Goal: Task Accomplishment & Management: Manage account settings

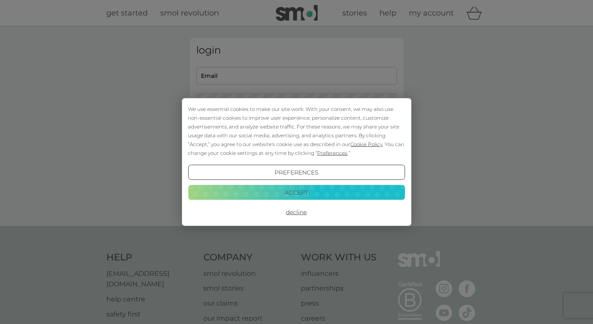
type input "[EMAIL_ADDRESS][DOMAIN_NAME]"
click at [302, 197] on button "Accept" at bounding box center [296, 192] width 217 height 15
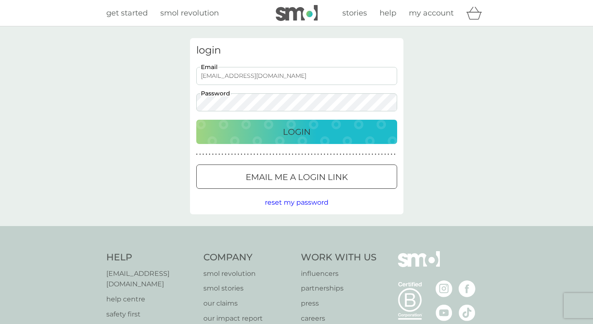
click at [275, 129] on div "Login" at bounding box center [297, 131] width 184 height 13
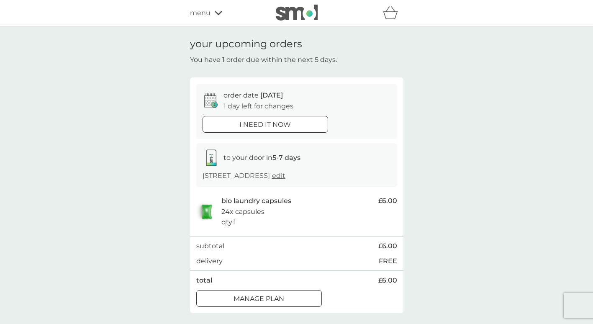
click at [264, 294] on div at bounding box center [259, 298] width 30 height 9
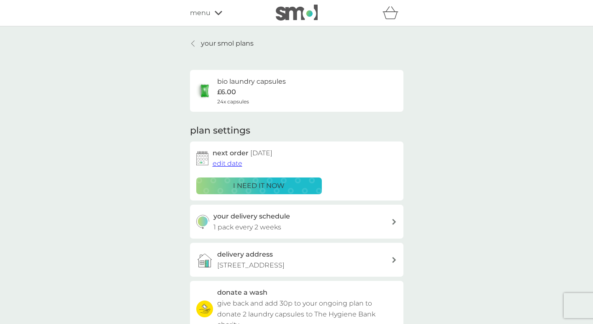
click at [235, 163] on span "edit date" at bounding box center [228, 164] width 30 height 8
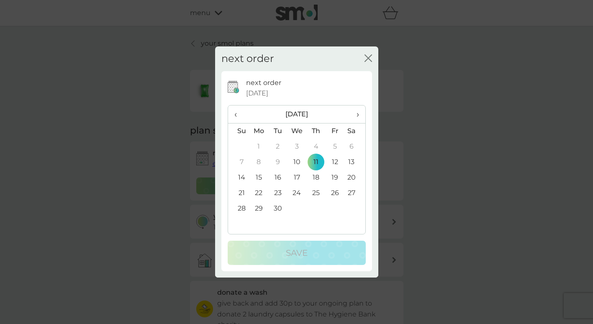
click at [315, 176] on td "18" at bounding box center [316, 177] width 19 height 15
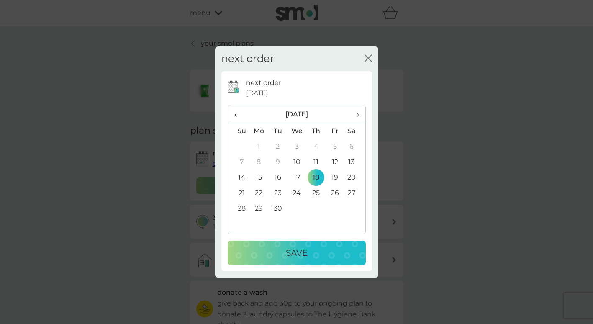
click at [286, 251] on p "Save" at bounding box center [297, 252] width 22 height 13
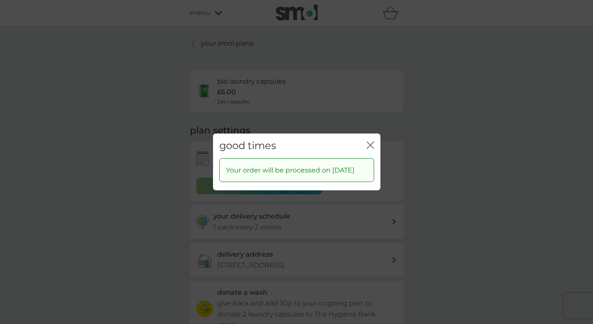
click at [371, 142] on icon "close" at bounding box center [372, 145] width 3 height 7
